Goal: Information Seeking & Learning: Learn about a topic

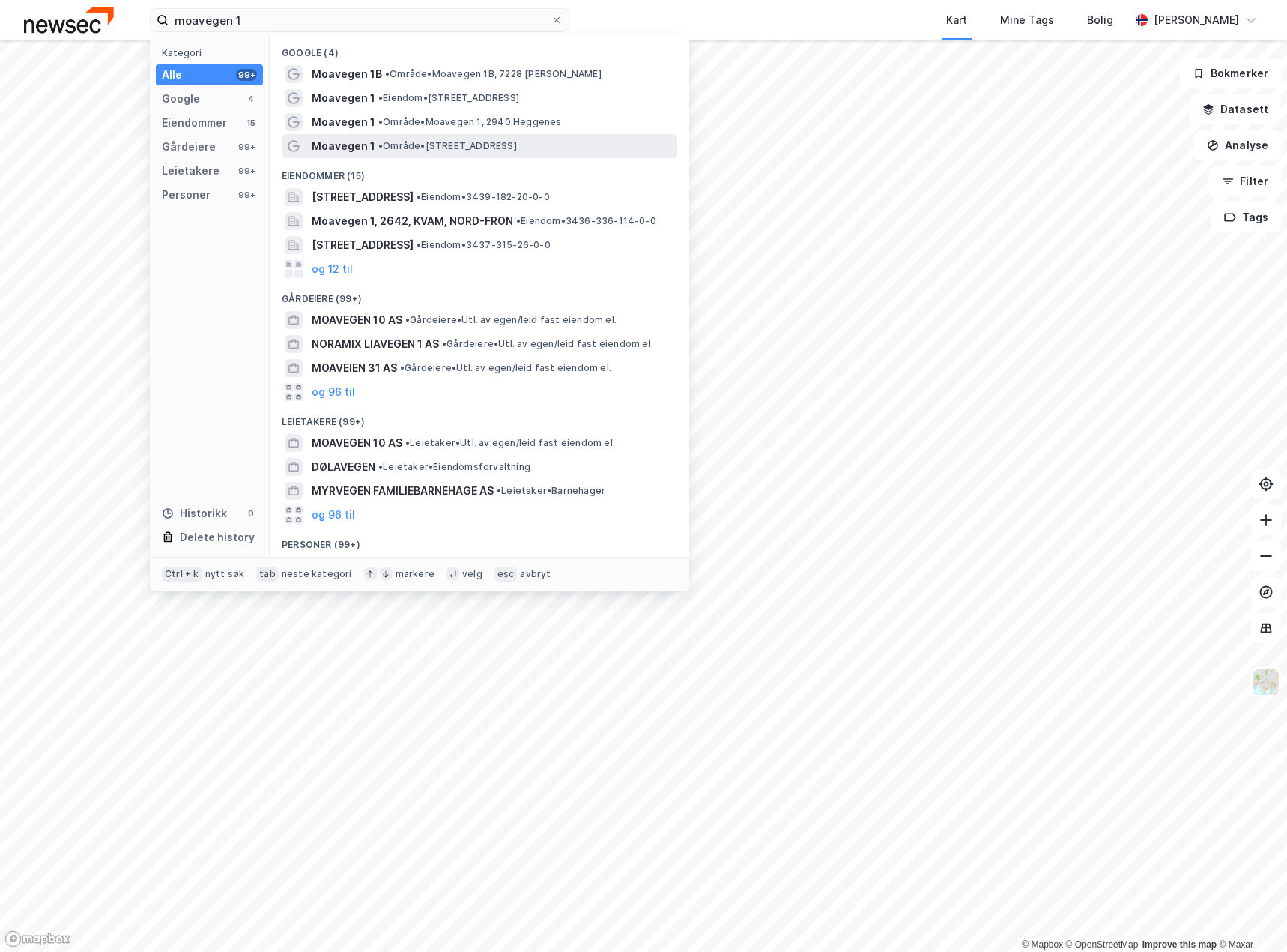
click at [417, 150] on span "• Område • Moavegen 1, 6018 Ålesund" at bounding box center [447, 146] width 138 height 12
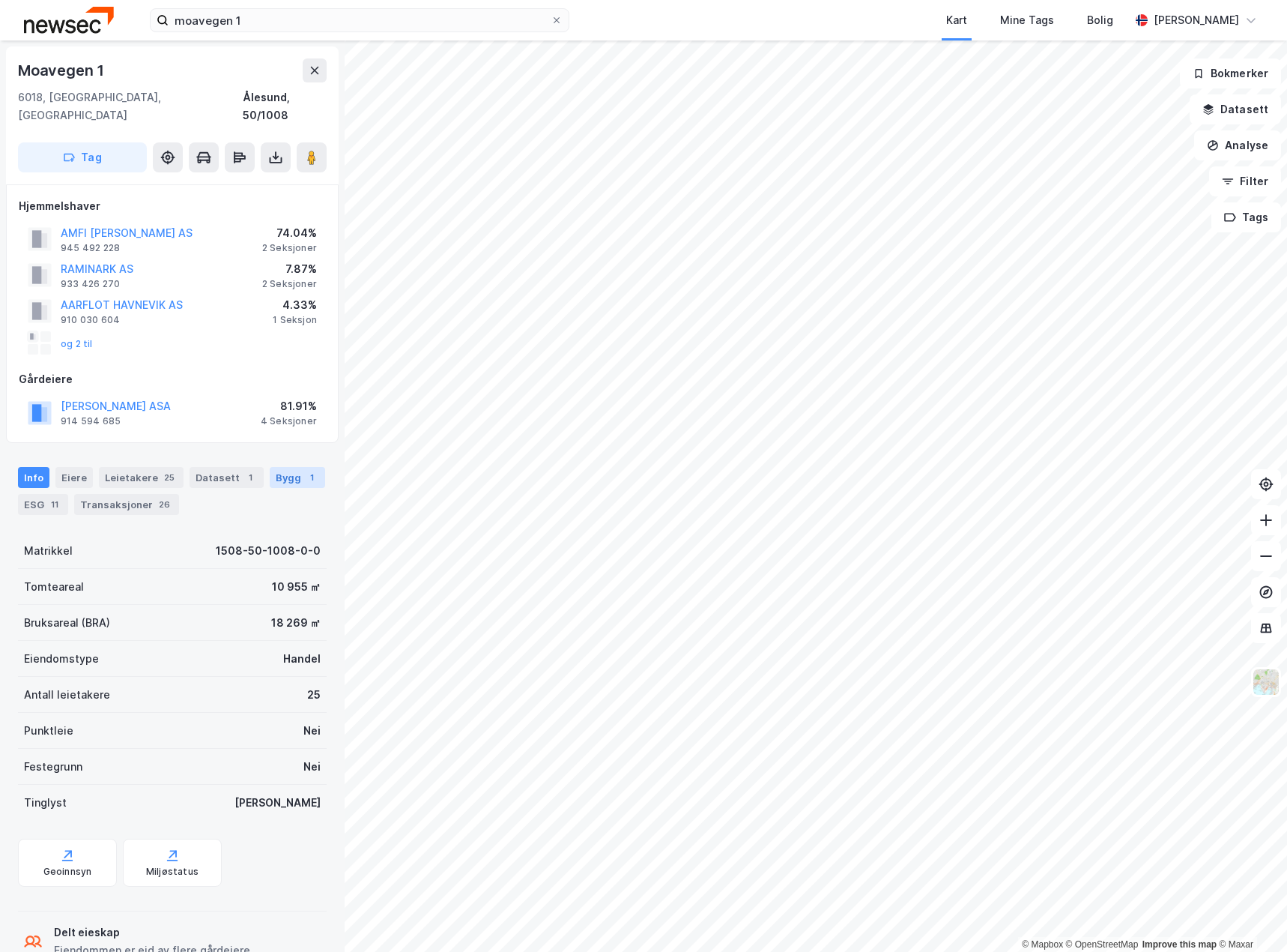
click at [274, 467] on div "Bygg 1" at bounding box center [298, 477] width 56 height 21
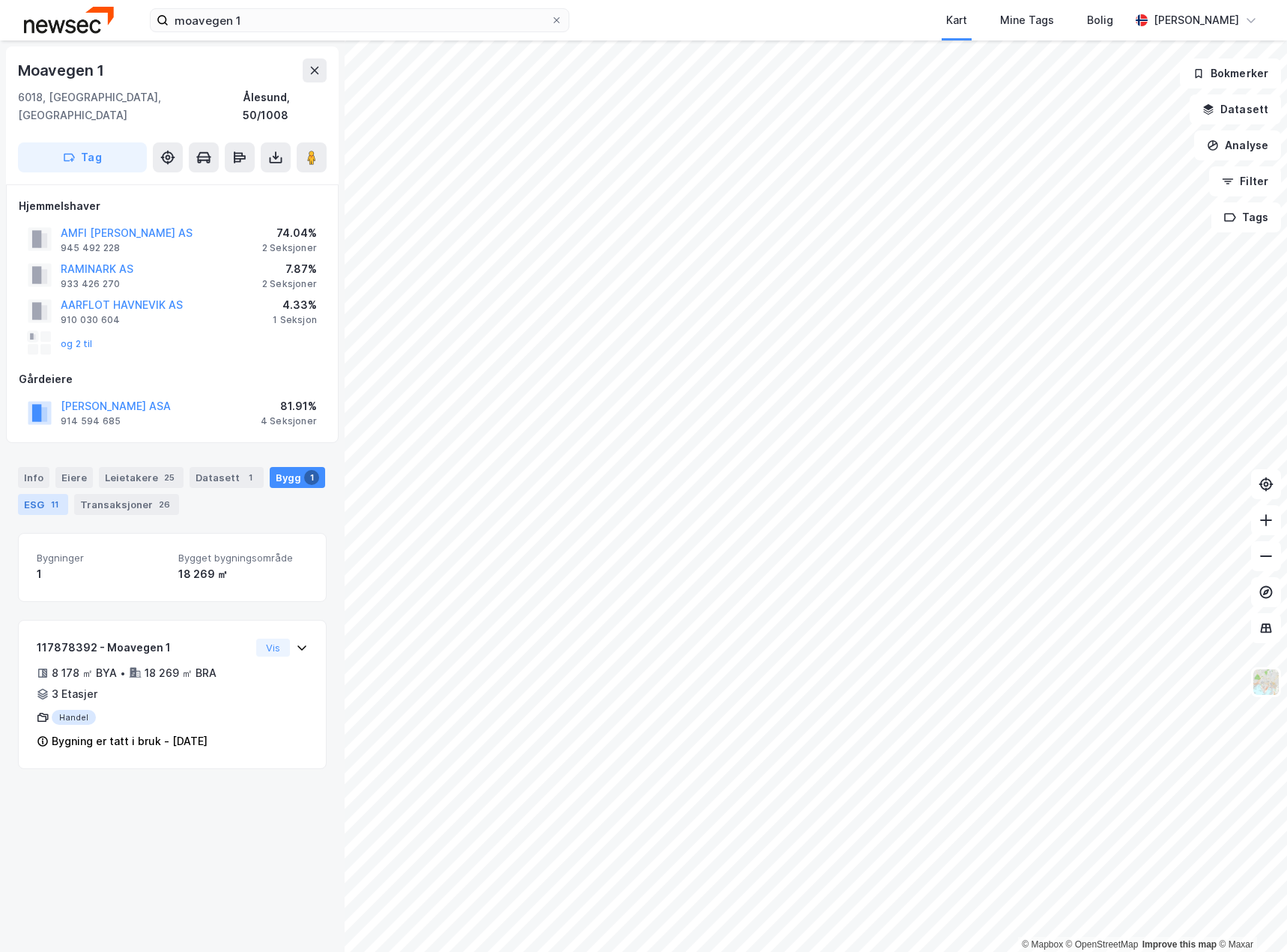
click at [42, 494] on div "ESG 11" at bounding box center [42, 505] width 50 height 21
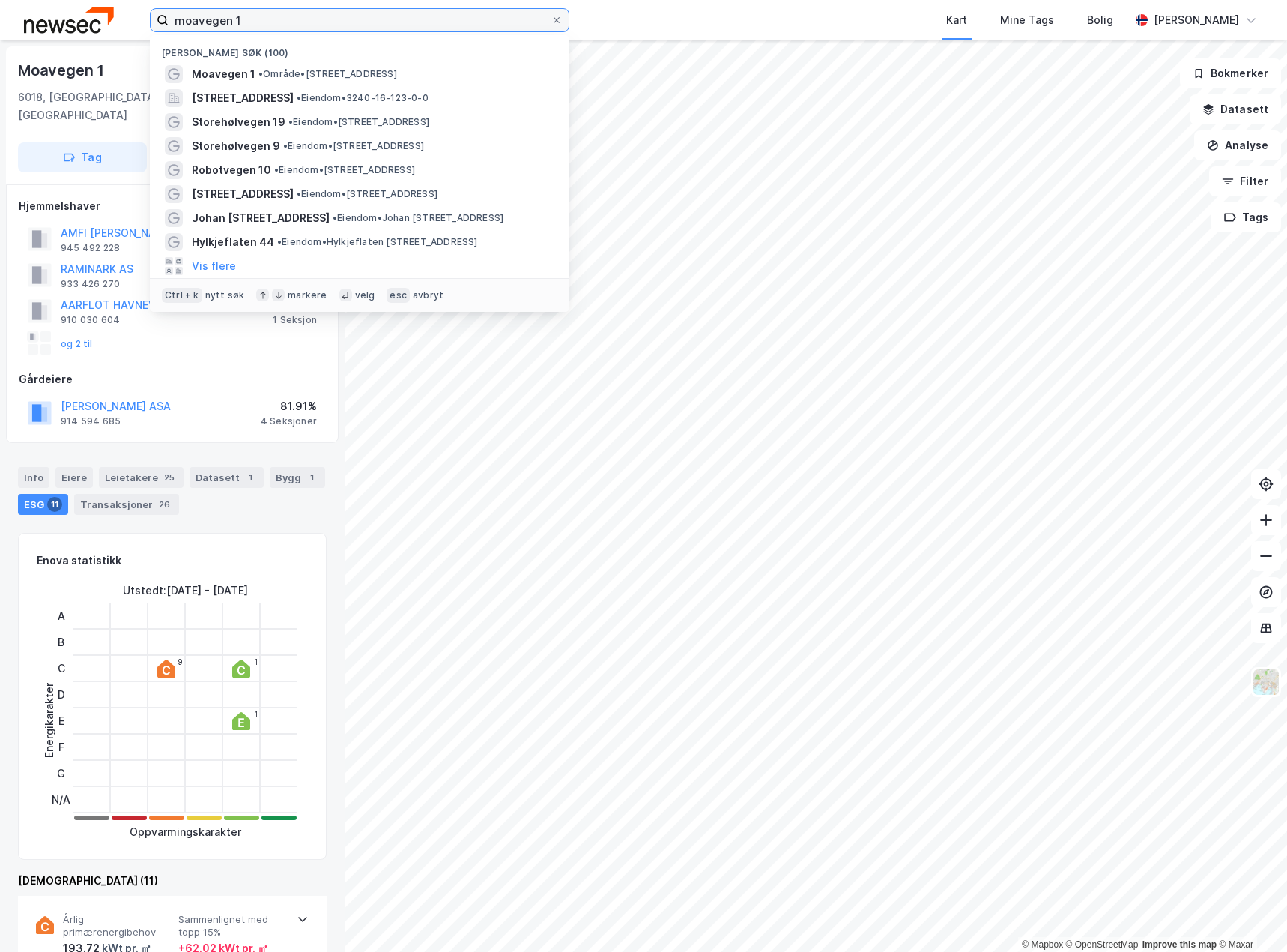
drag, startPoint x: 292, startPoint y: 12, endPoint x: 134, endPoint y: 27, distance: 158.7
click at [134, 27] on div "moavegen 1 Nylige søk (100) Moavegen 1 • Område • Moavegen 1, 6018 Ålesund Vorm…" at bounding box center [643, 20] width 1287 height 40
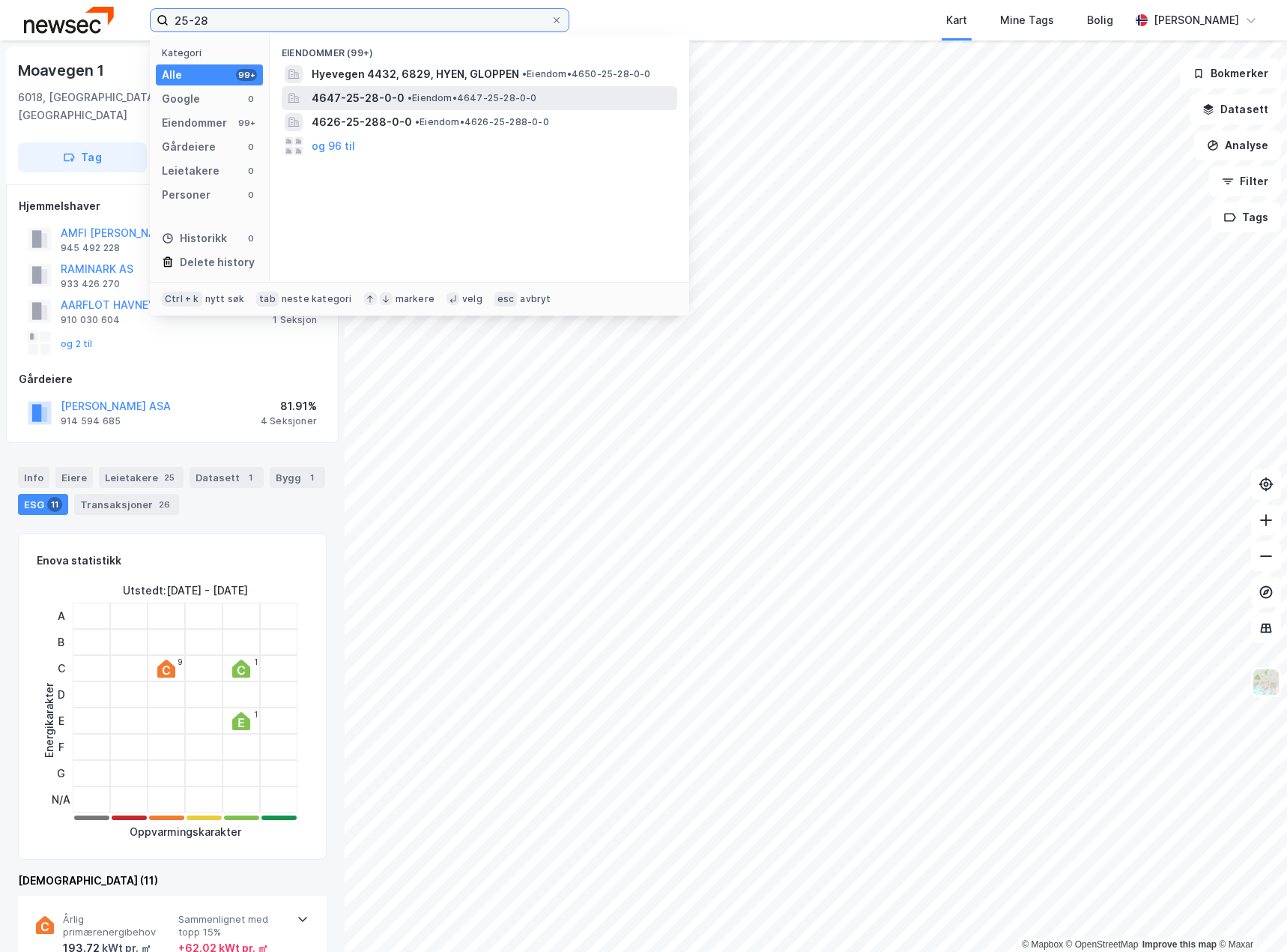
type input "25-28"
click at [434, 97] on span "• Eiendom • 4647-25-28-0-0" at bounding box center [473, 98] width 130 height 12
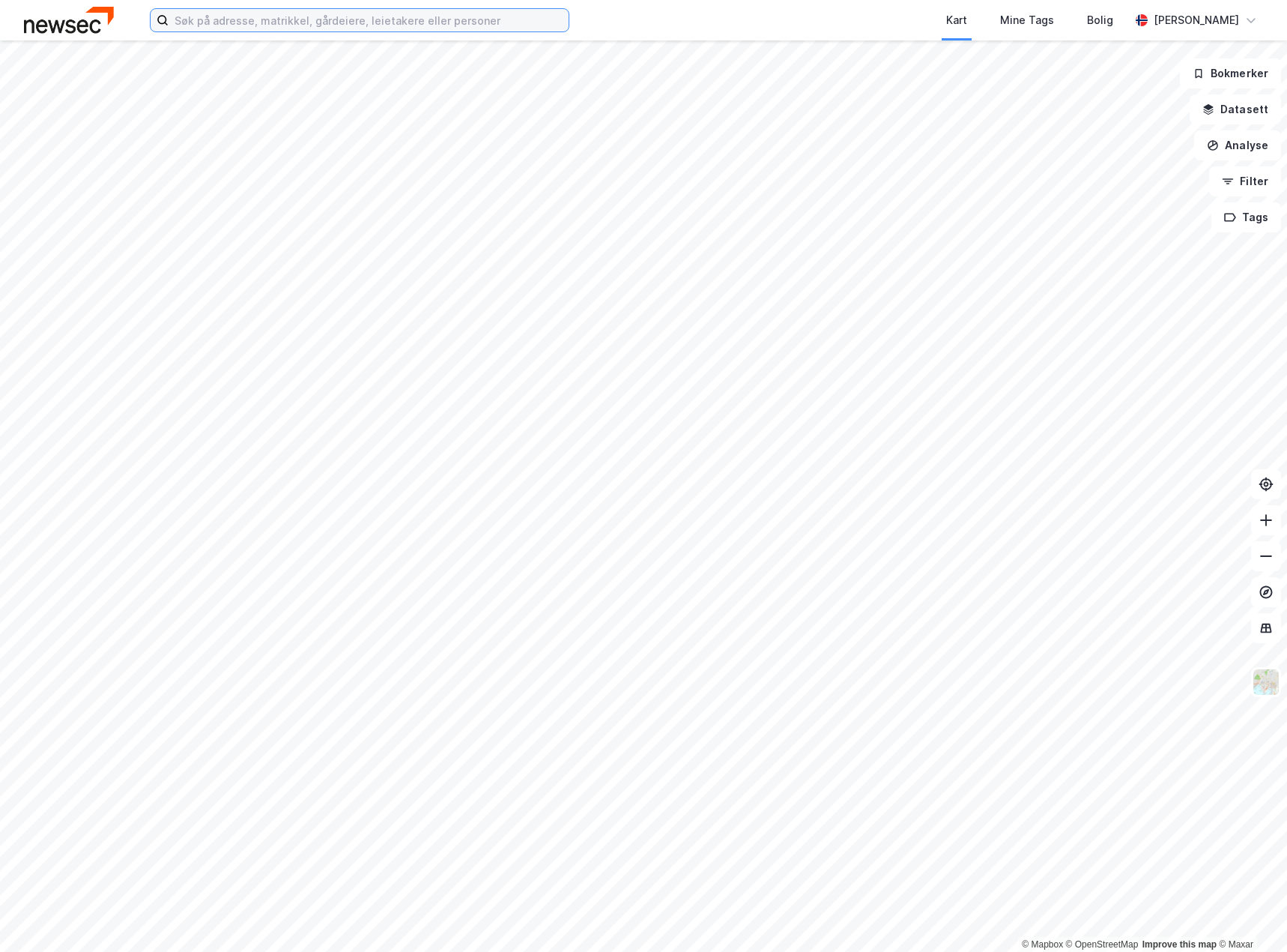
click at [319, 28] on input at bounding box center [368, 21] width 400 height 23
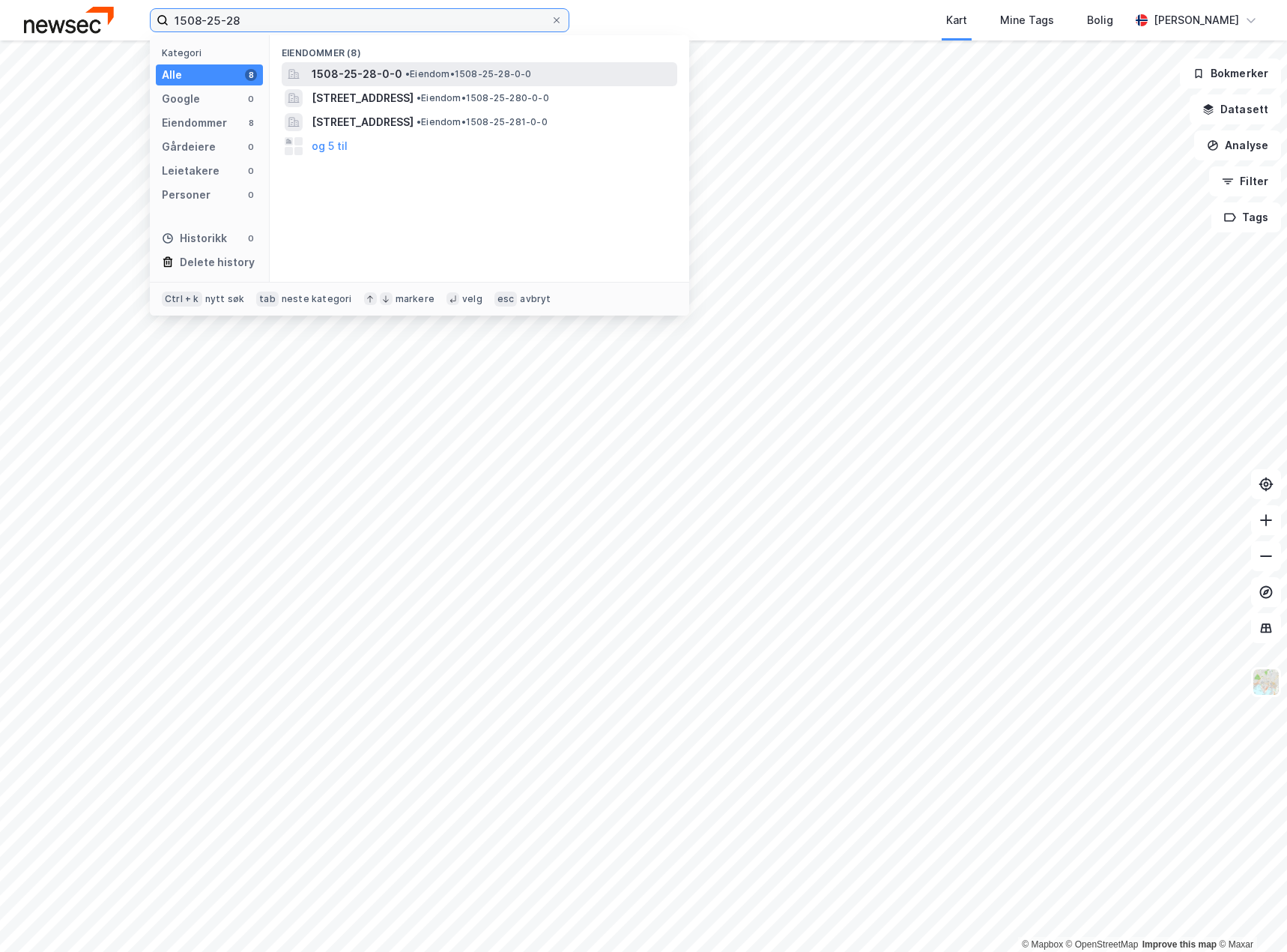
type input "1508-25-28"
click at [413, 72] on span "• Eiendom • 1508-25-28-0-0" at bounding box center [469, 73] width 127 height 12
